Goal: Book appointment/travel/reservation

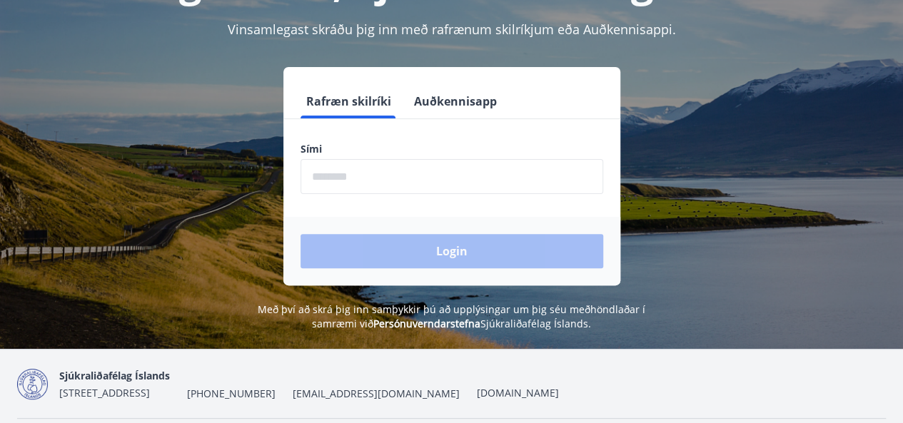
scroll to position [143, 0]
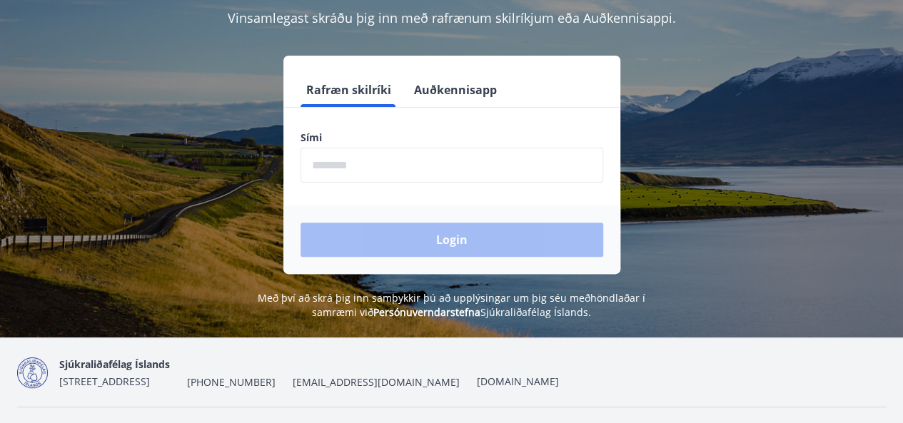
click at [462, 163] on input "phone" at bounding box center [451, 165] width 303 height 35
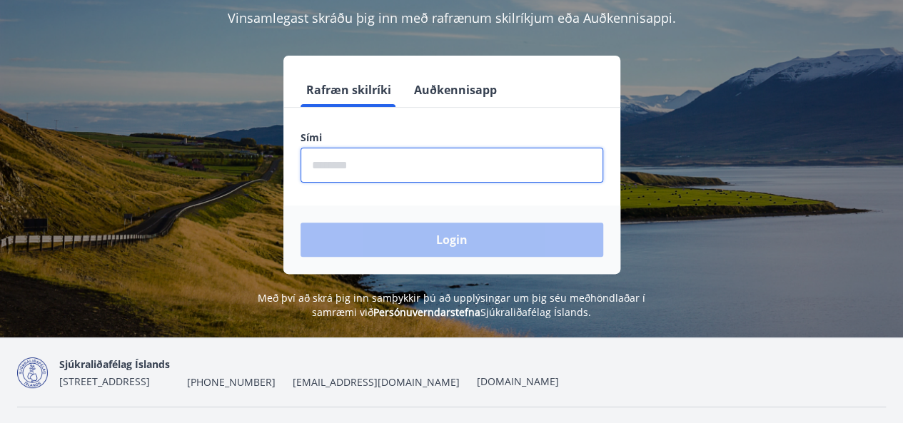
type input "********"
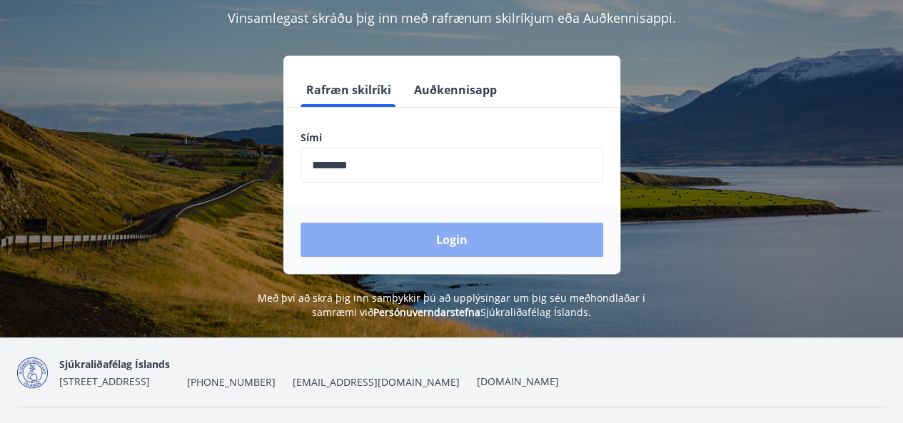
click at [450, 240] on button "Login" at bounding box center [451, 240] width 303 height 34
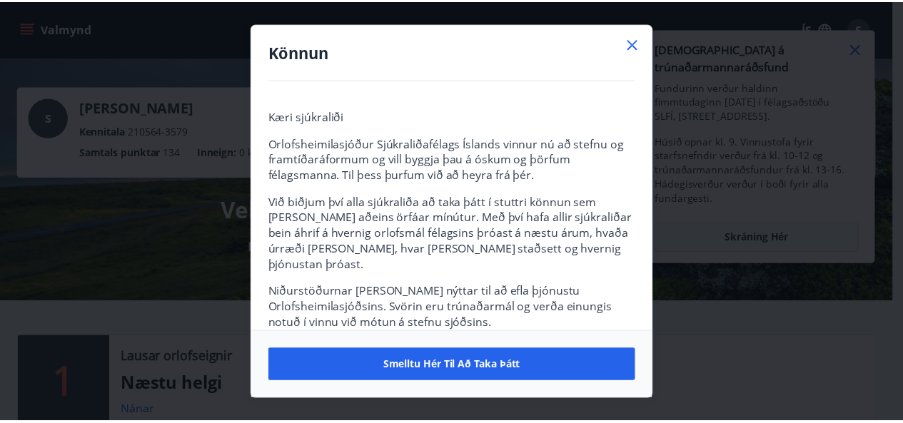
scroll to position [69, 0]
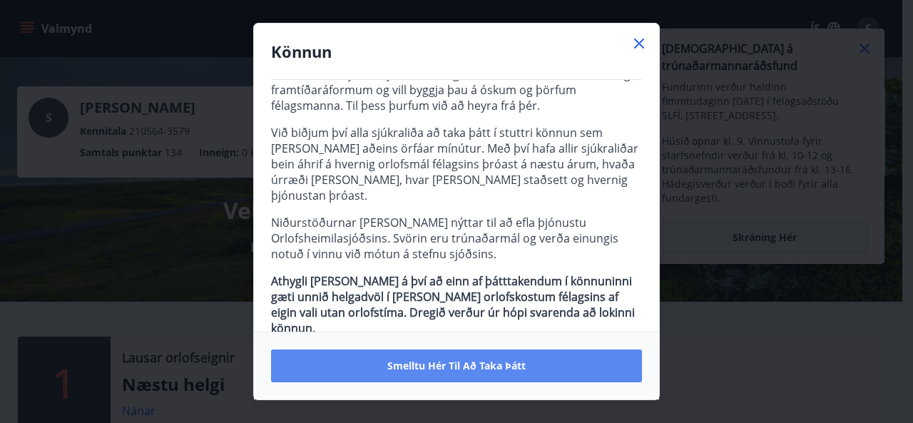
click at [474, 367] on span "Smelltu hér til að taka þátt" at bounding box center [456, 366] width 138 height 14
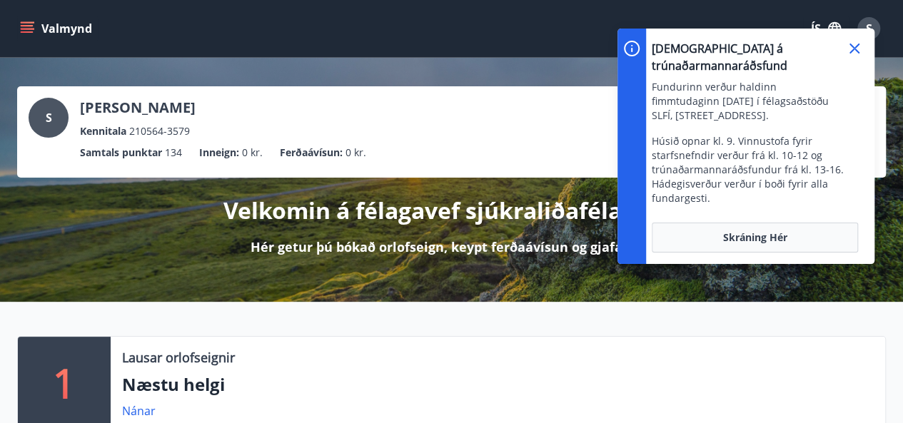
click at [853, 46] on icon at bounding box center [853, 48] width 17 height 17
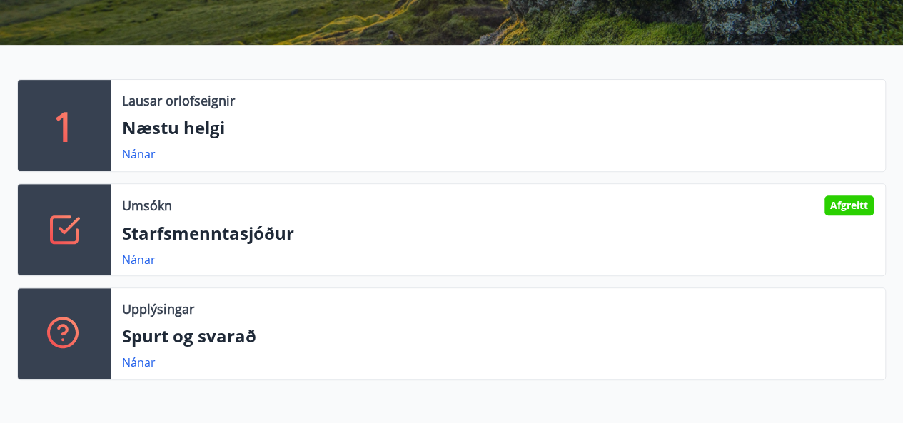
scroll to position [214, 0]
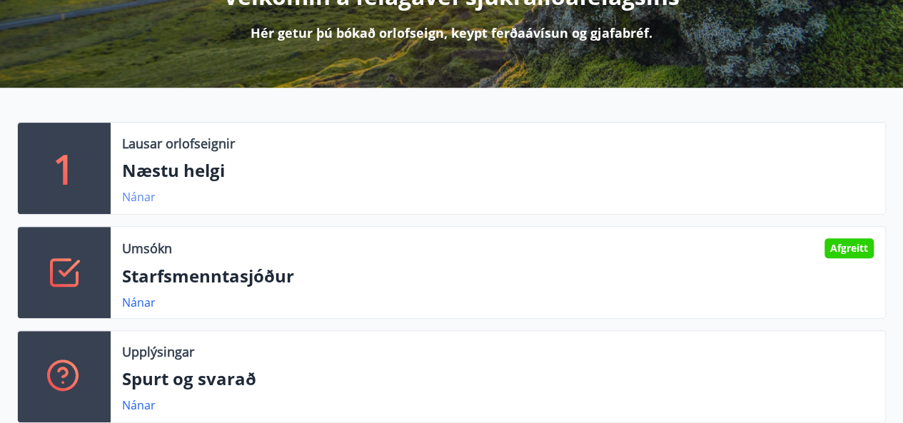
click at [138, 198] on link "Nánar" at bounding box center [139, 197] width 34 height 16
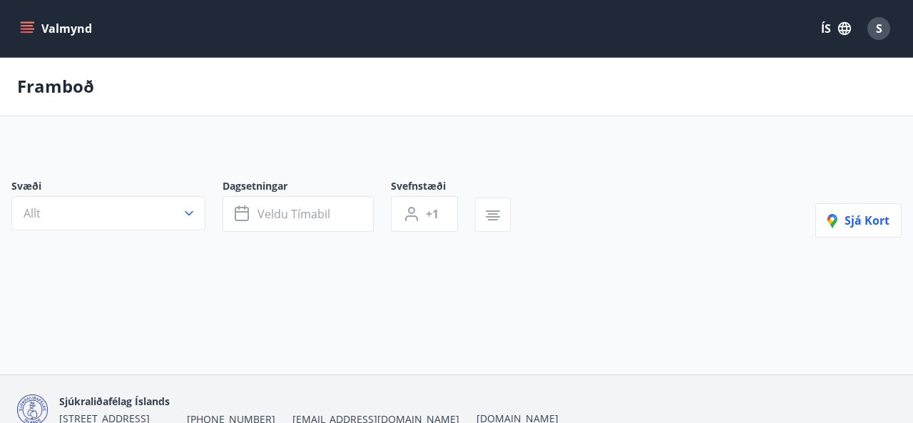
type input "*"
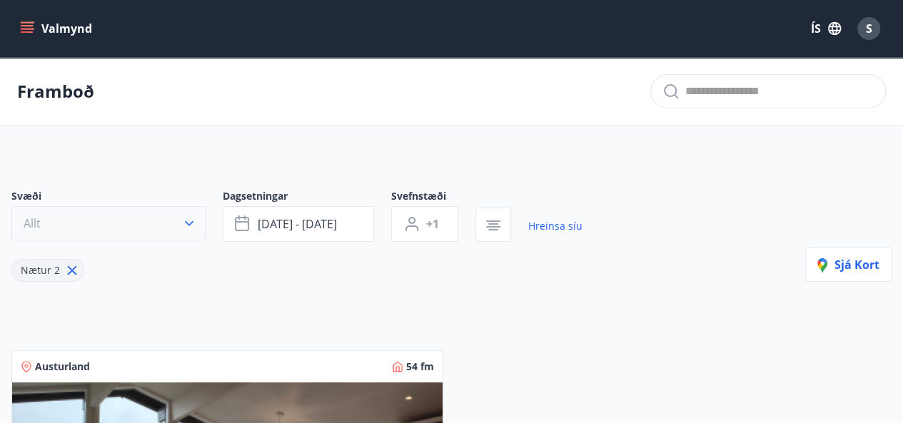
click at [185, 222] on icon "button" at bounding box center [189, 223] width 14 height 14
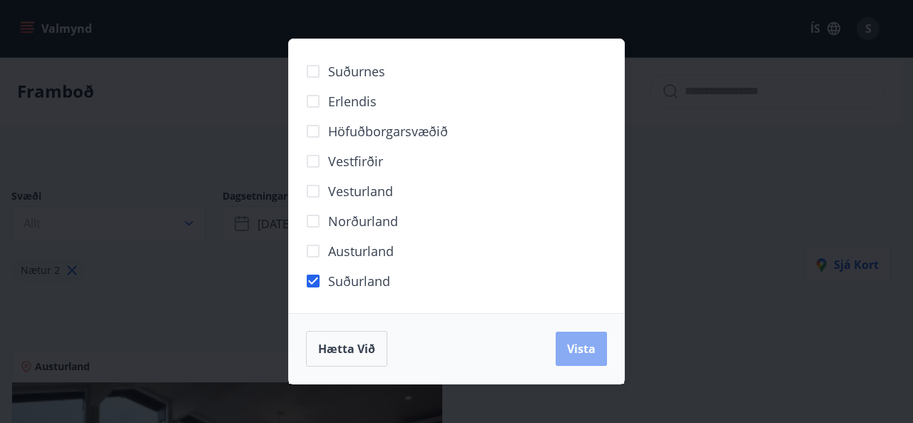
click at [588, 357] on button "Vista" at bounding box center [581, 349] width 51 height 34
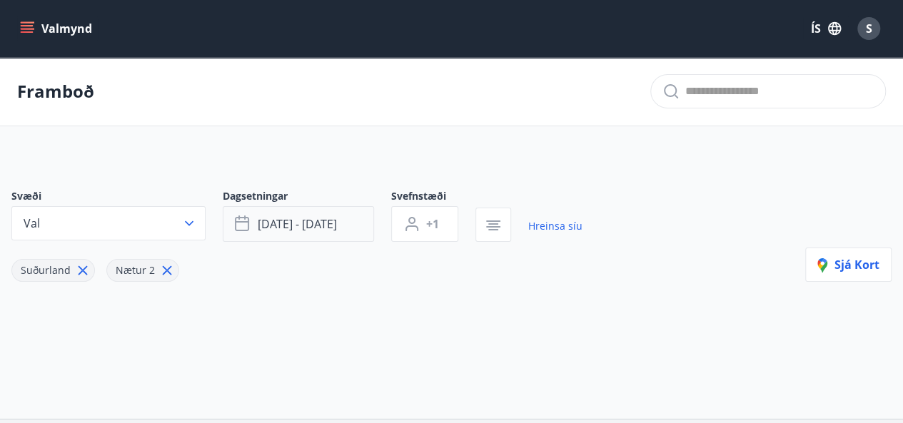
click at [318, 229] on span "[DATE] - [DATE]" at bounding box center [297, 224] width 79 height 16
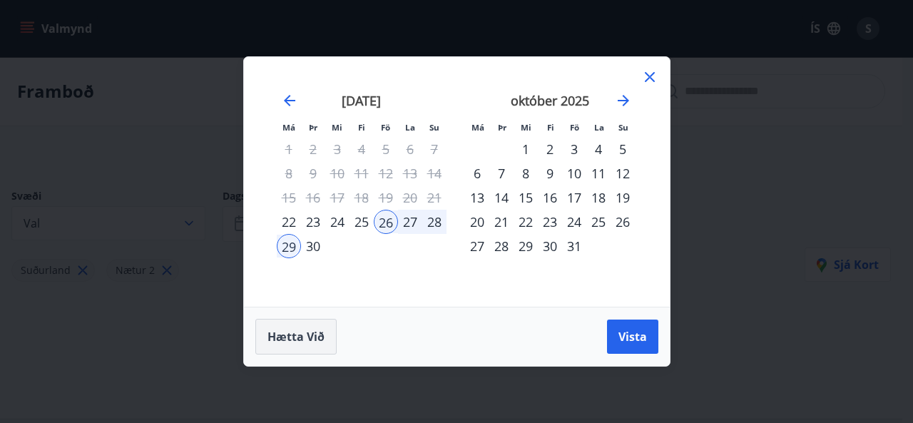
click at [291, 339] on span "Hætta við" at bounding box center [296, 337] width 57 height 16
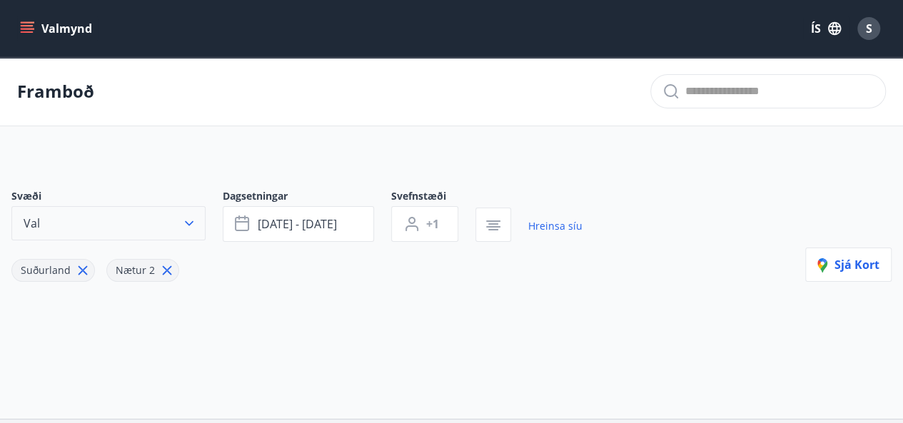
click at [187, 218] on icon "button" at bounding box center [189, 223] width 14 height 14
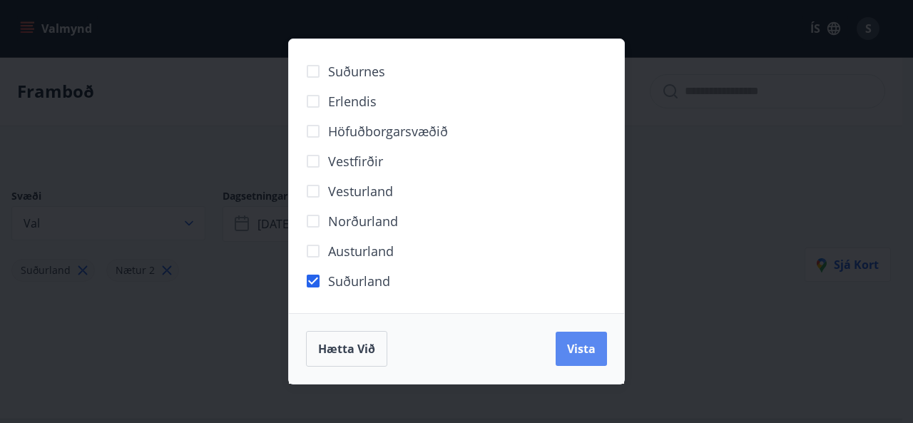
click at [583, 354] on span "Vista" at bounding box center [581, 349] width 29 height 16
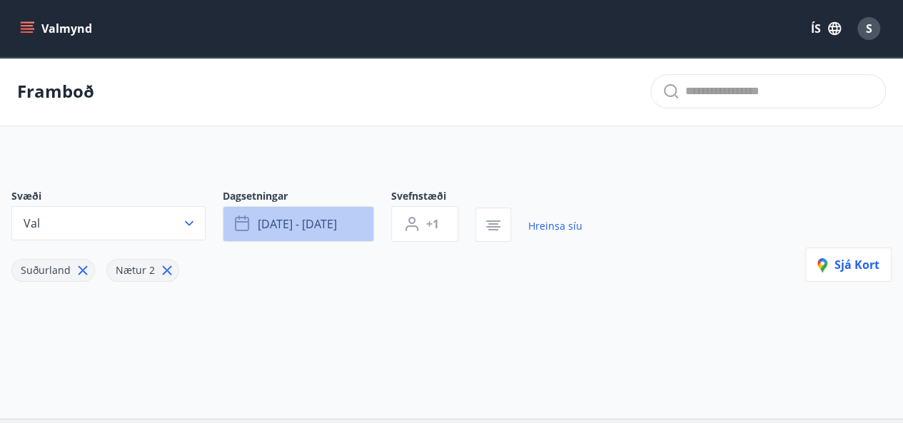
click at [316, 222] on span "[DATE] - [DATE]" at bounding box center [297, 224] width 79 height 16
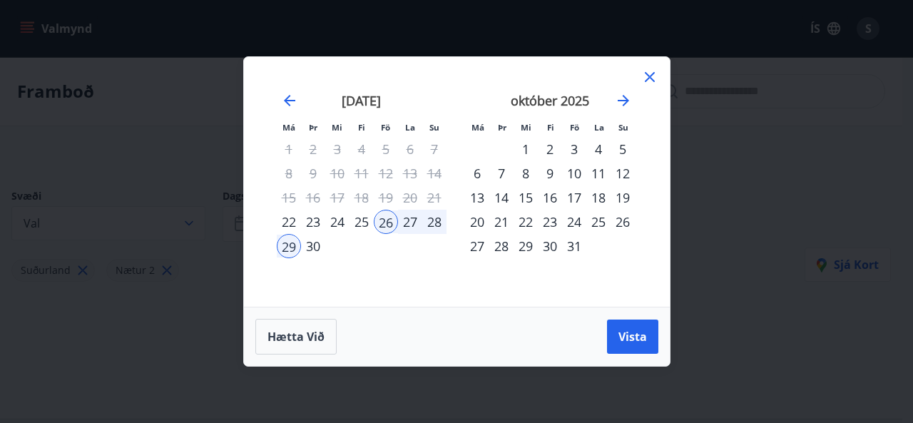
click at [578, 148] on div "3" at bounding box center [574, 149] width 24 height 24
click at [481, 174] on div "6" at bounding box center [477, 173] width 24 height 24
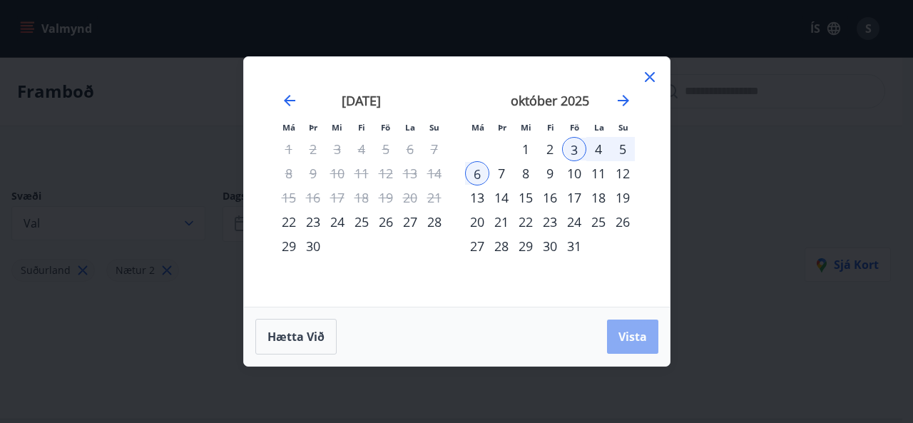
click at [627, 340] on span "Vista" at bounding box center [633, 337] width 29 height 16
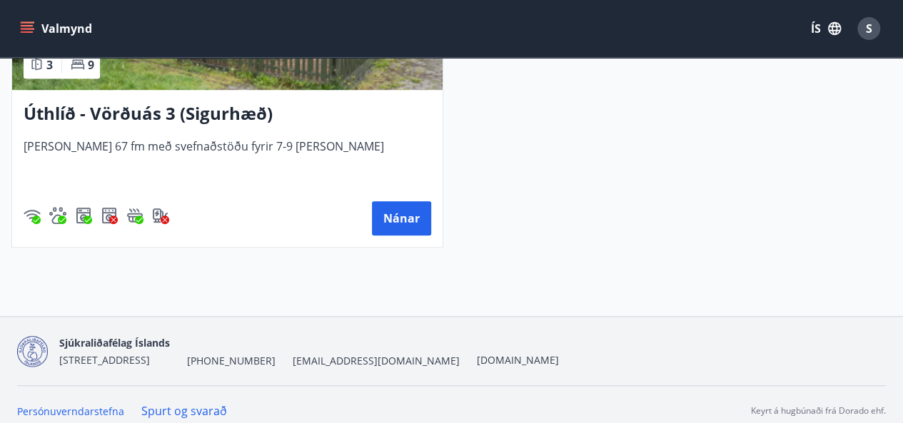
scroll to position [484, 0]
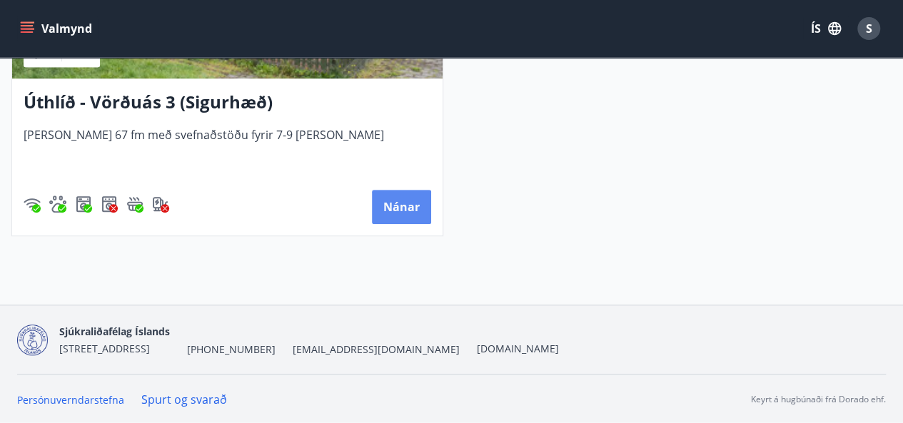
click at [411, 216] on button "Nánar" at bounding box center [401, 207] width 59 height 34
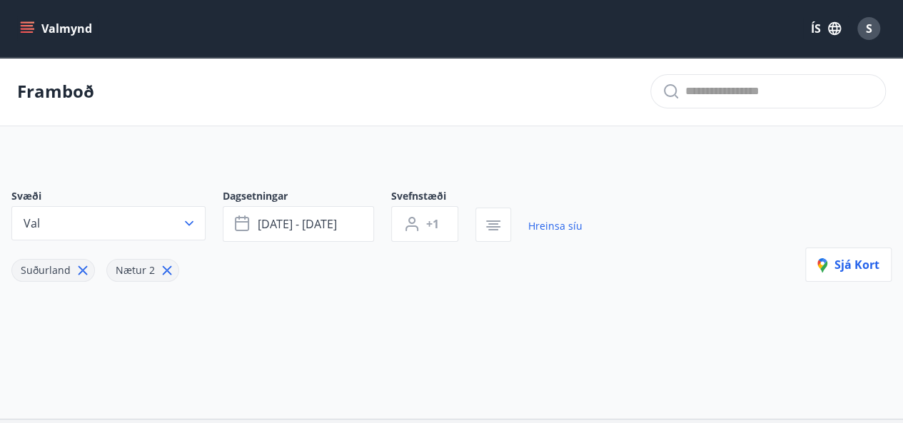
type input "*"
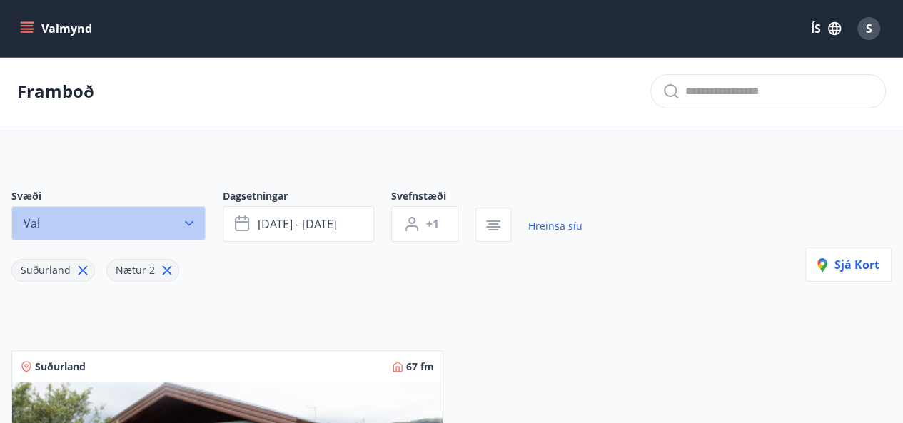
click at [151, 225] on button "Val" at bounding box center [108, 223] width 194 height 34
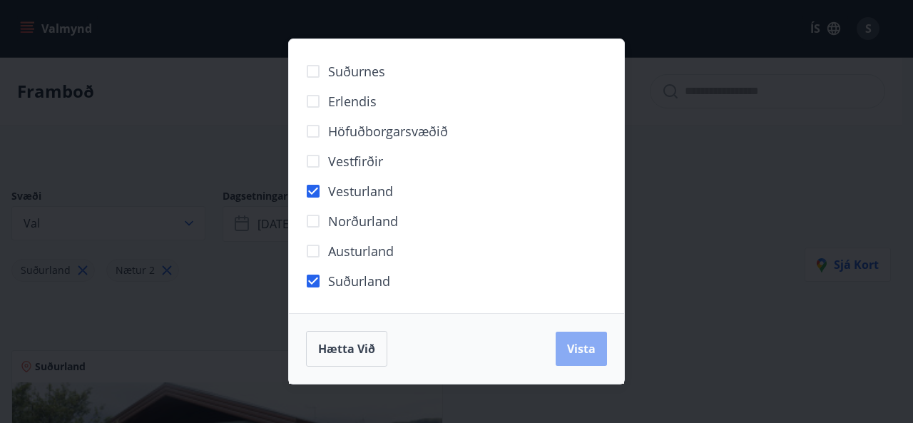
click at [578, 354] on span "Vista" at bounding box center [581, 349] width 29 height 16
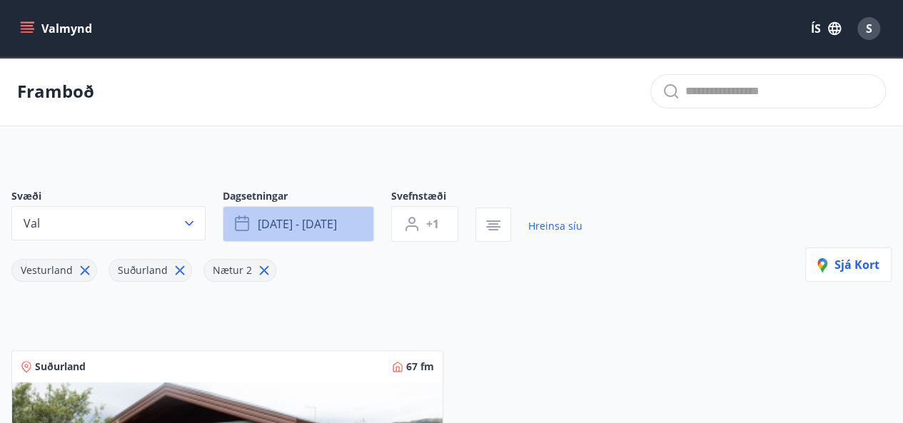
click at [331, 228] on span "[DATE] - [DATE]" at bounding box center [297, 224] width 79 height 16
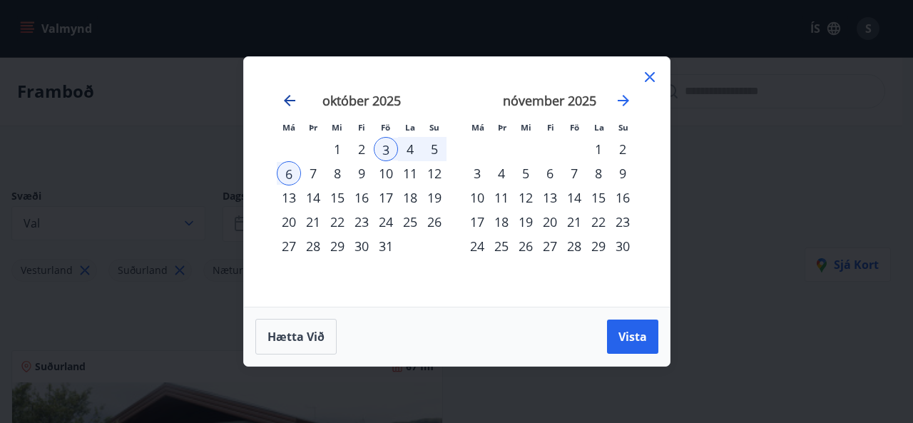
click at [286, 95] on icon "Move backward to switch to the previous month." at bounding box center [289, 100] width 17 height 17
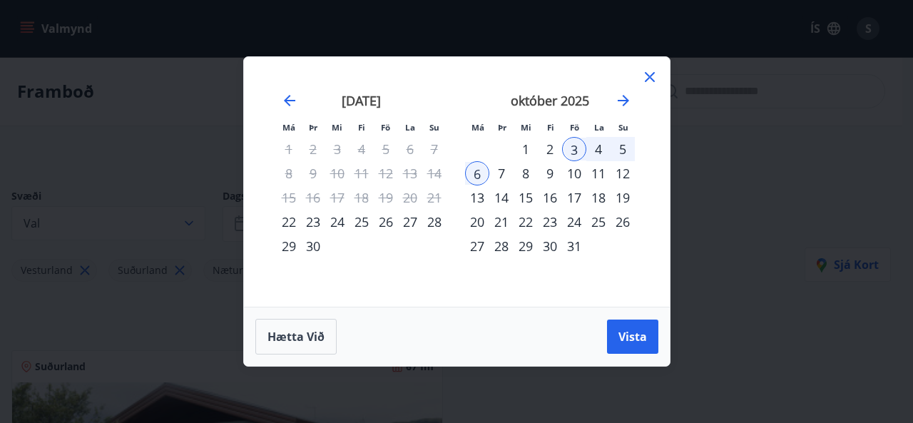
click at [340, 223] on div "24" at bounding box center [337, 222] width 24 height 24
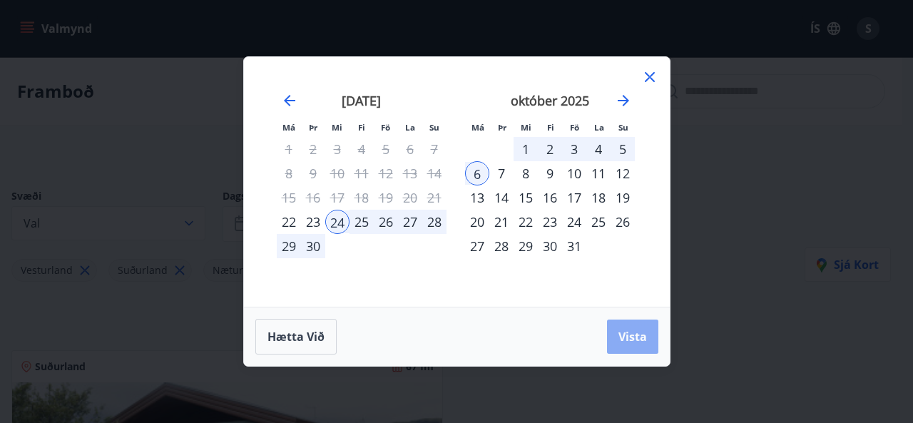
click at [635, 345] on button "Vista" at bounding box center [632, 337] width 51 height 34
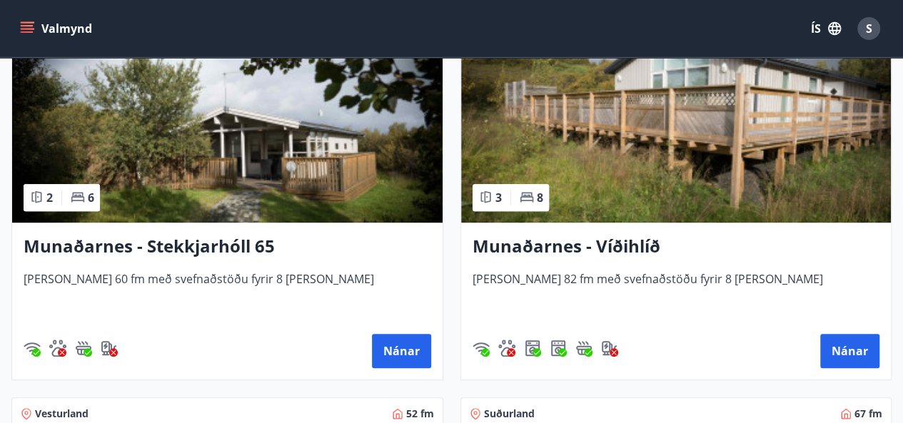
scroll to position [357, 0]
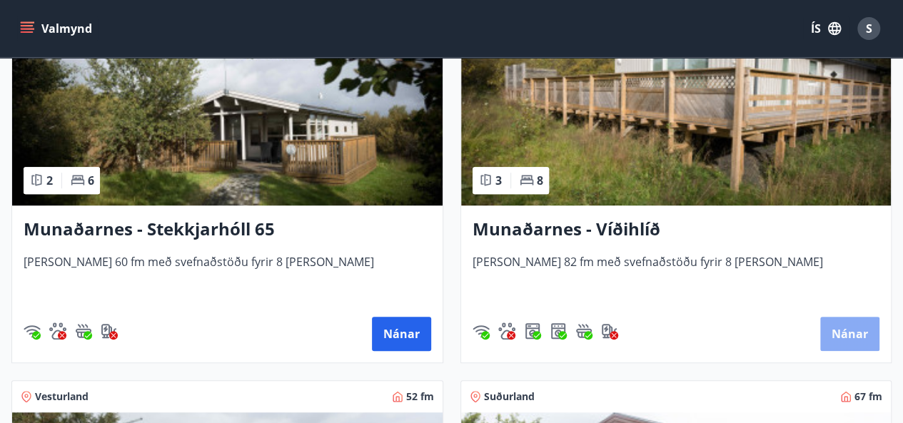
click at [851, 339] on button "Nánar" at bounding box center [849, 334] width 59 height 34
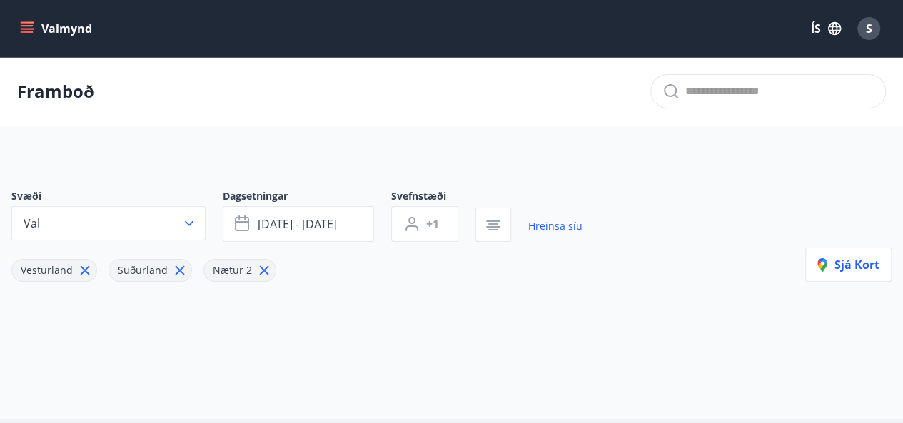
type input "*"
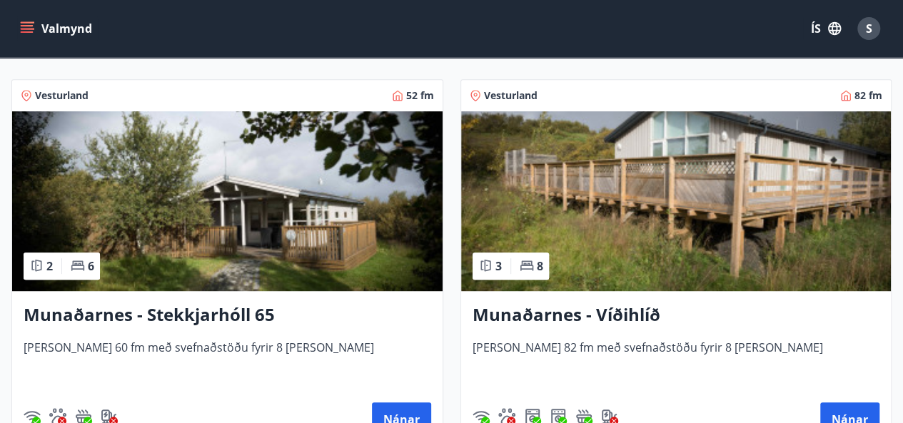
scroll to position [285, 0]
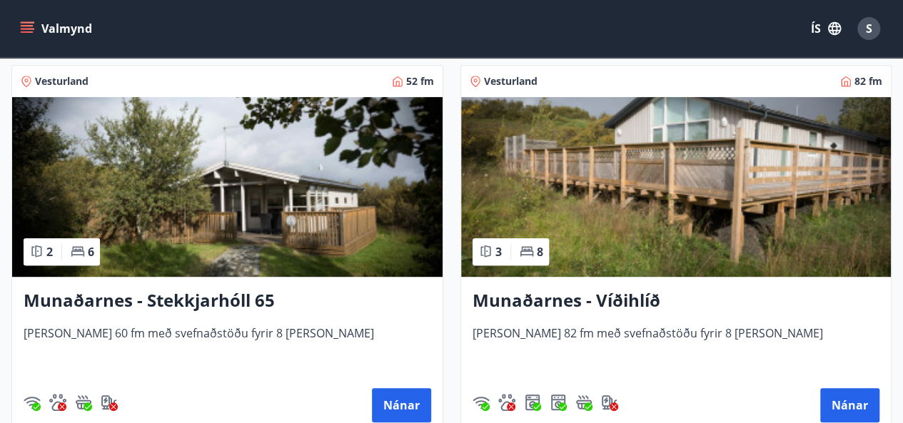
click at [194, 222] on img at bounding box center [227, 187] width 430 height 180
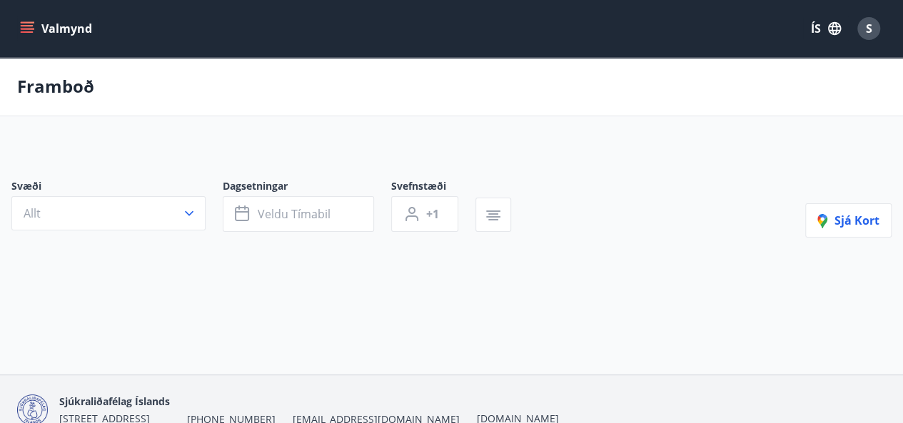
type input "*"
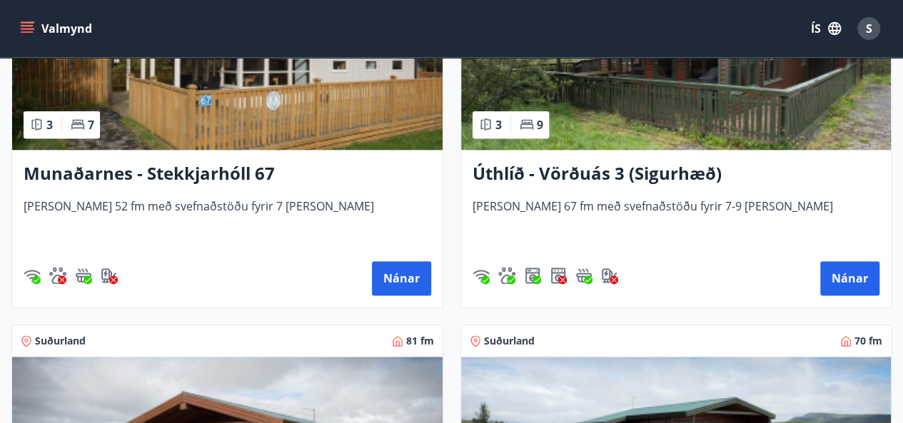
scroll to position [828, 0]
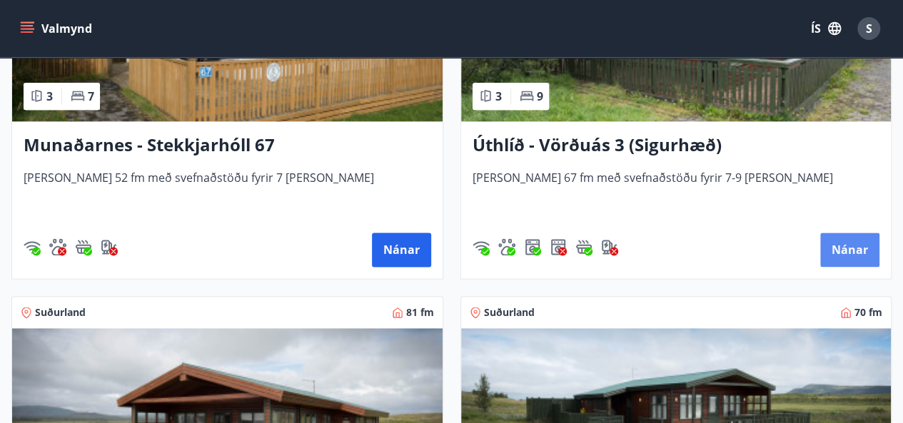
click at [837, 250] on button "Nánar" at bounding box center [849, 250] width 59 height 34
